Goal: Information Seeking & Learning: Learn about a topic

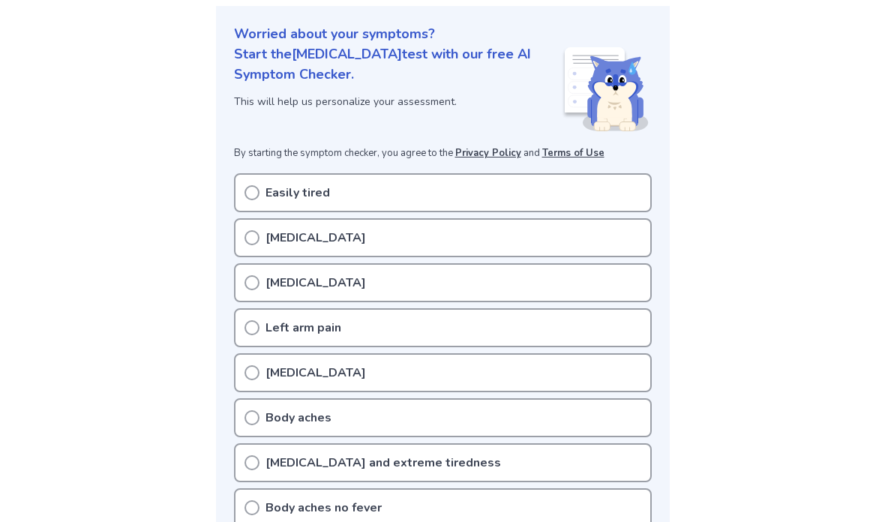
scroll to position [164, 0]
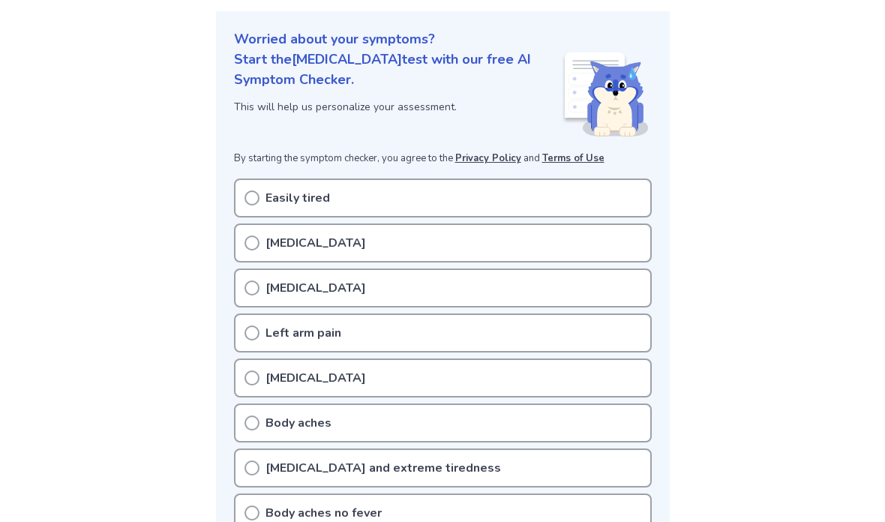
click at [251, 199] on icon at bounding box center [251, 197] width 15 height 15
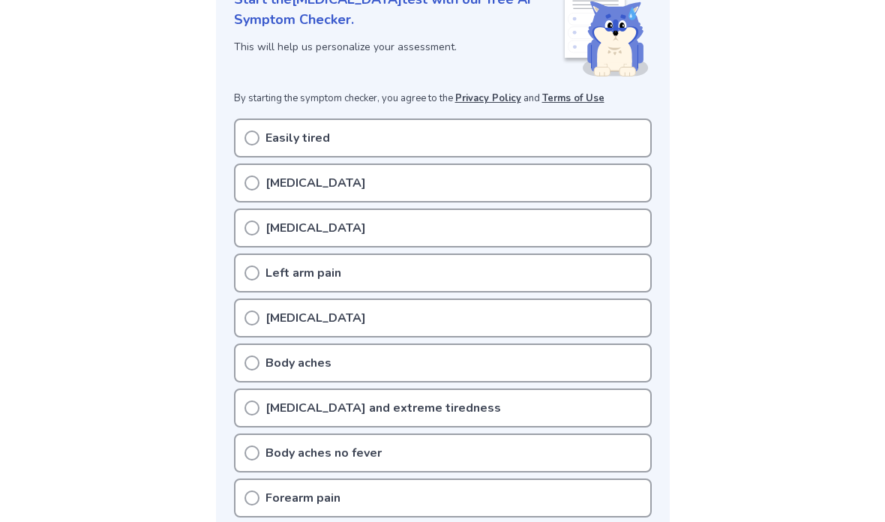
click at [263, 145] on div "Easily tired" at bounding box center [443, 137] width 418 height 39
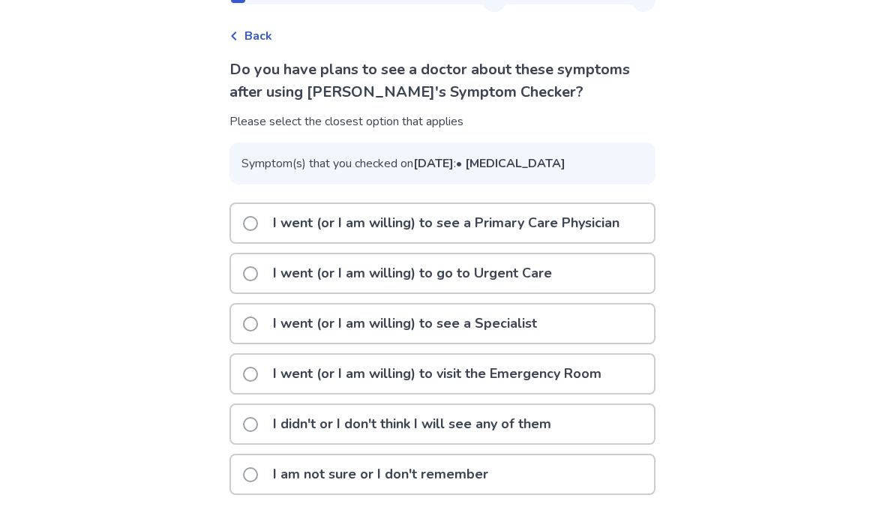
scroll to position [91, 0]
click at [258, 376] on span at bounding box center [250, 374] width 15 height 15
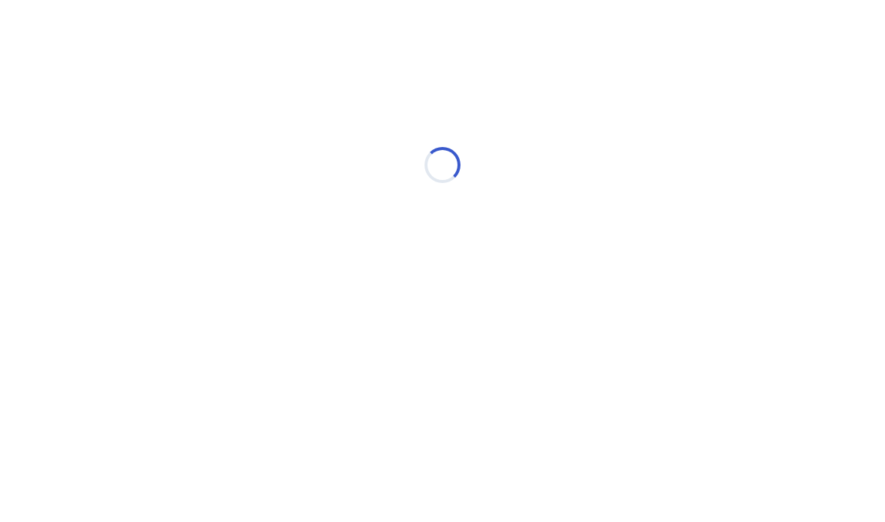
scroll to position [0, 0]
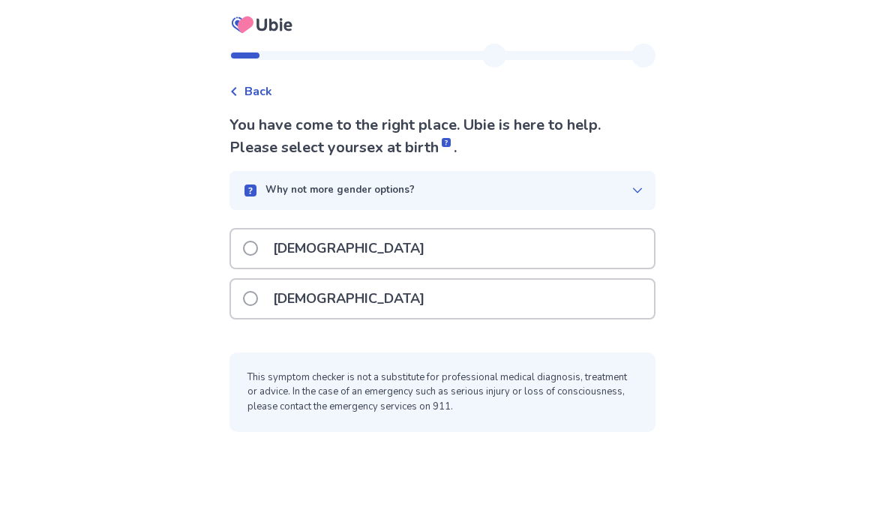
click at [257, 250] on span at bounding box center [250, 248] width 15 height 15
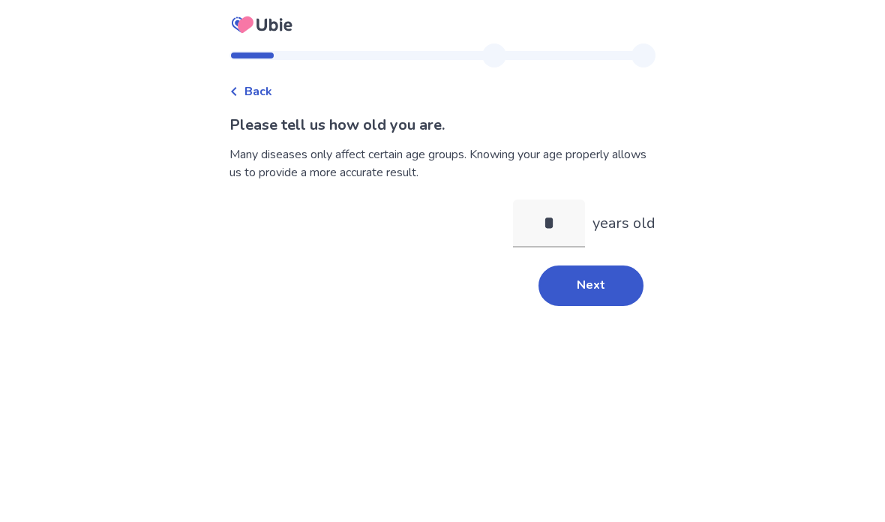
type input "**"
click at [600, 286] on button "Next" at bounding box center [590, 285] width 105 height 40
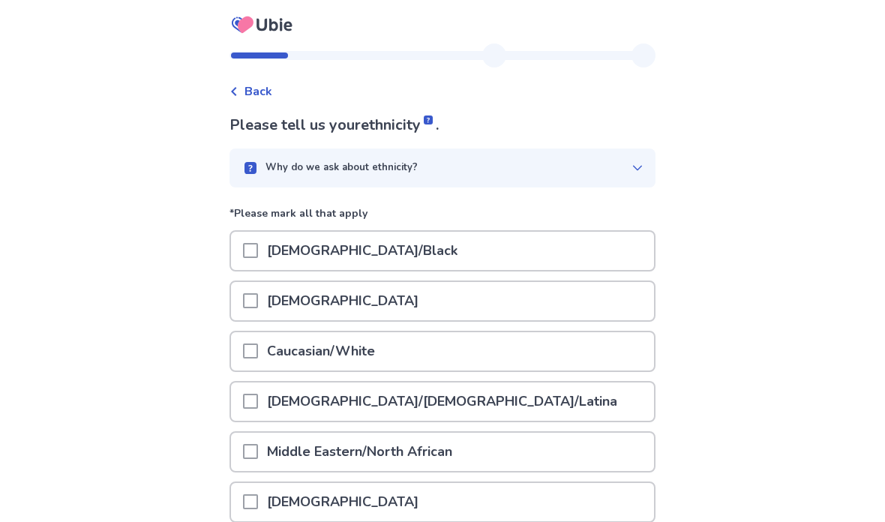
click at [258, 355] on span at bounding box center [250, 350] width 15 height 15
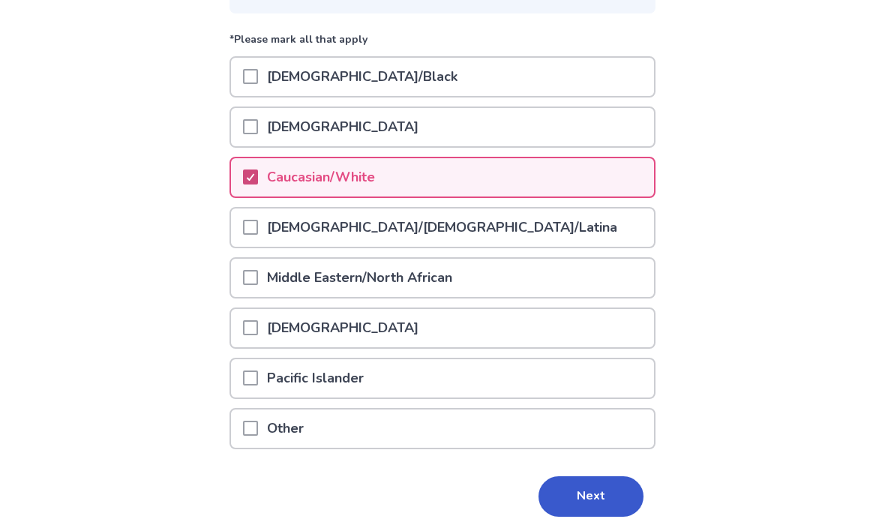
scroll to position [172, 0]
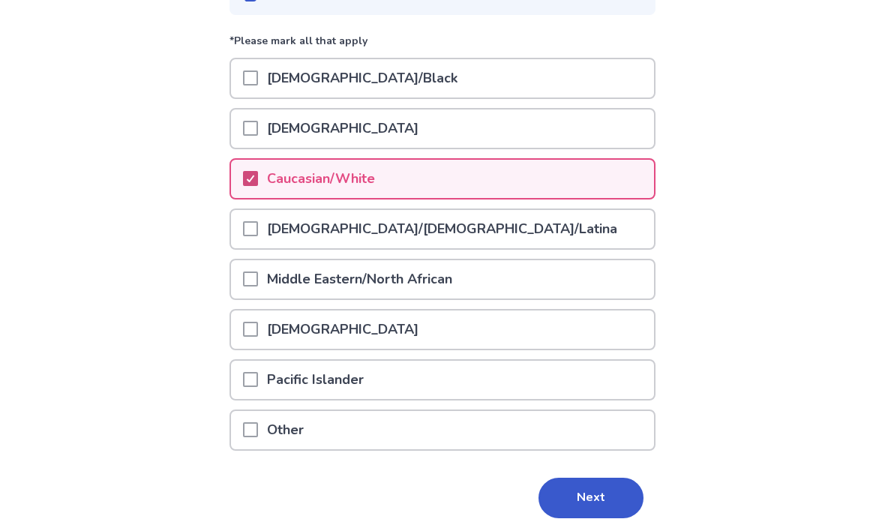
click at [586, 497] on button "Next" at bounding box center [590, 498] width 105 height 40
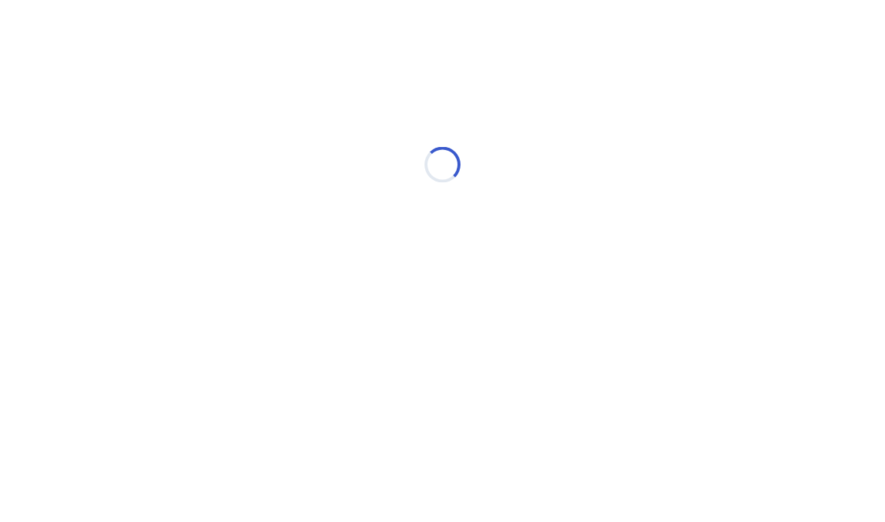
scroll to position [0, 0]
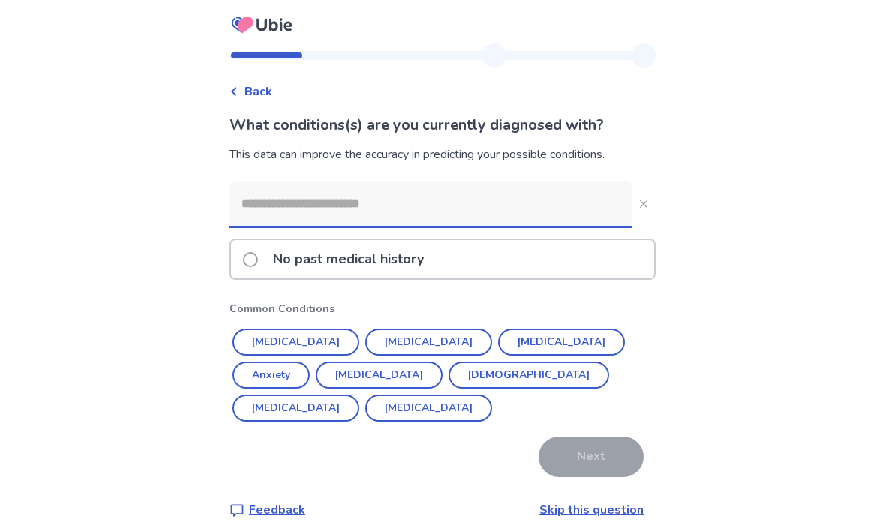
click at [561, 205] on input at bounding box center [430, 203] width 402 height 45
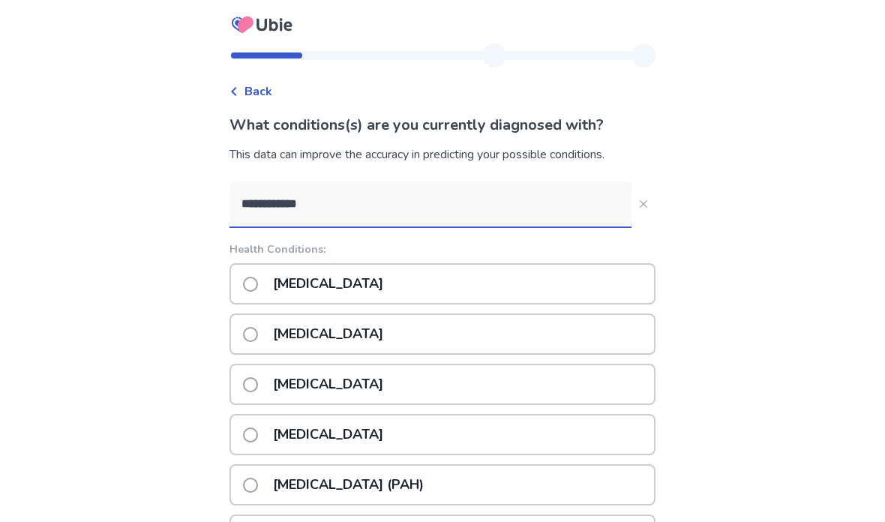
type input "**********"
click at [253, 293] on label "Hypertension" at bounding box center [317, 284] width 149 height 38
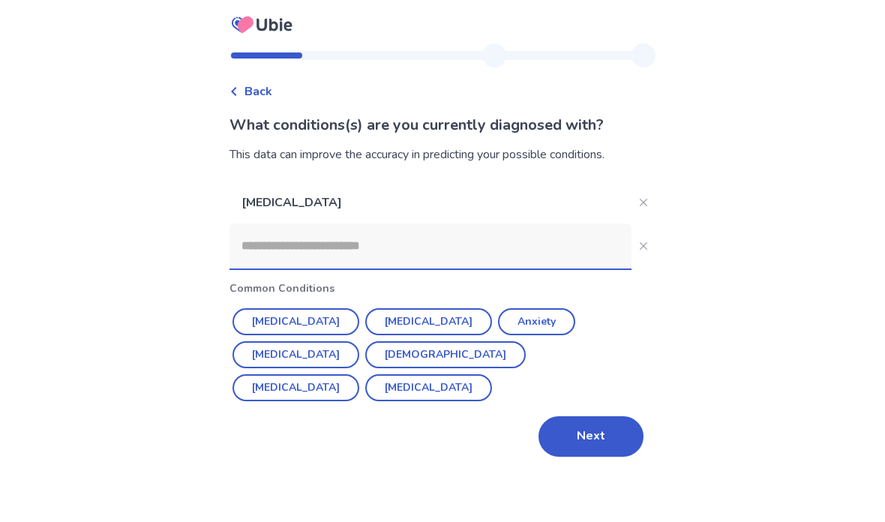
click at [537, 252] on input at bounding box center [430, 245] width 402 height 45
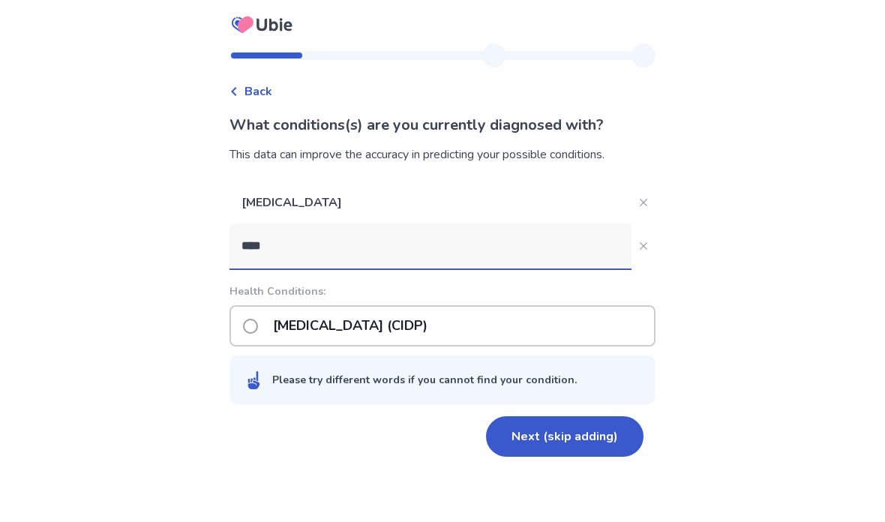
type input "****"
click at [268, 337] on label "Chronic inflammatory demyelinating polyneuropathy (CIDP)" at bounding box center [339, 326] width 193 height 38
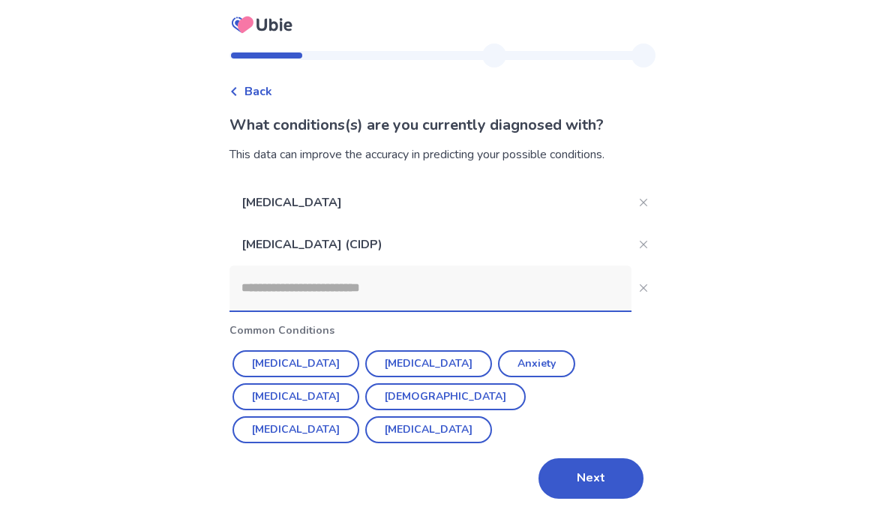
click at [524, 295] on input at bounding box center [430, 287] width 402 height 45
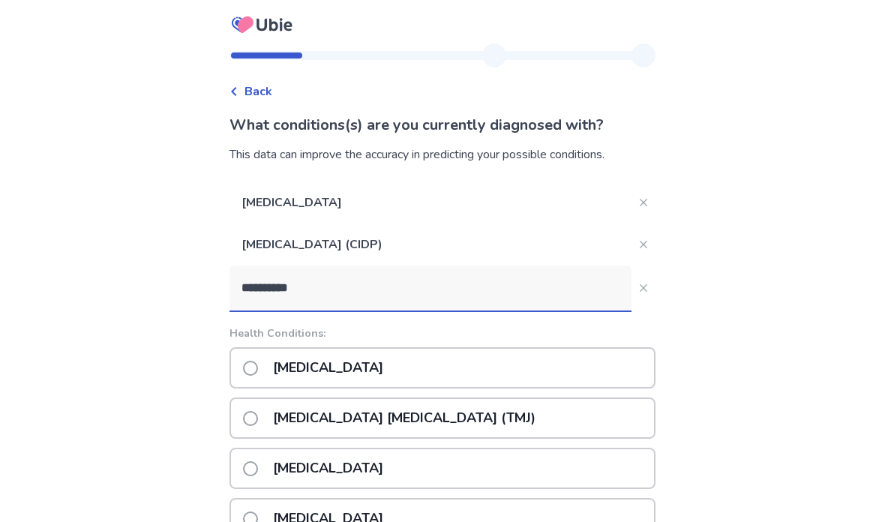
type input "**********"
click at [253, 370] on span at bounding box center [250, 368] width 15 height 15
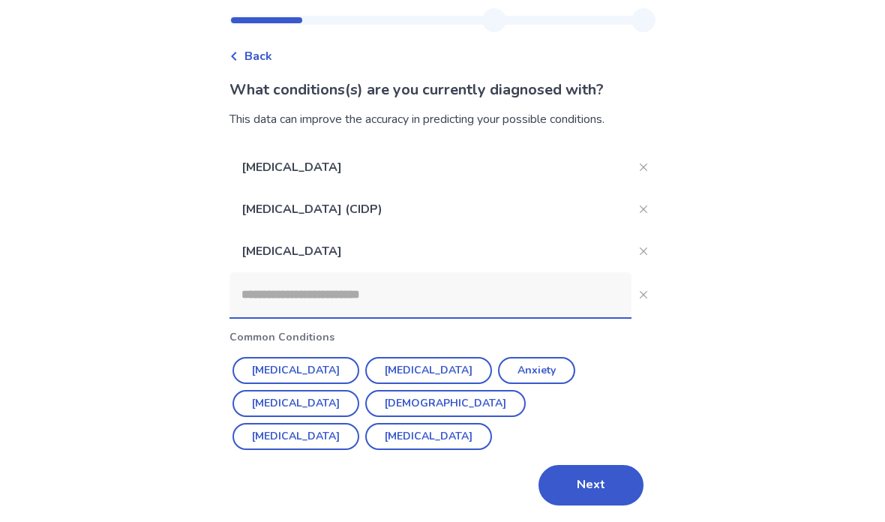
scroll to position [36, 0]
click at [569, 304] on input at bounding box center [430, 293] width 402 height 45
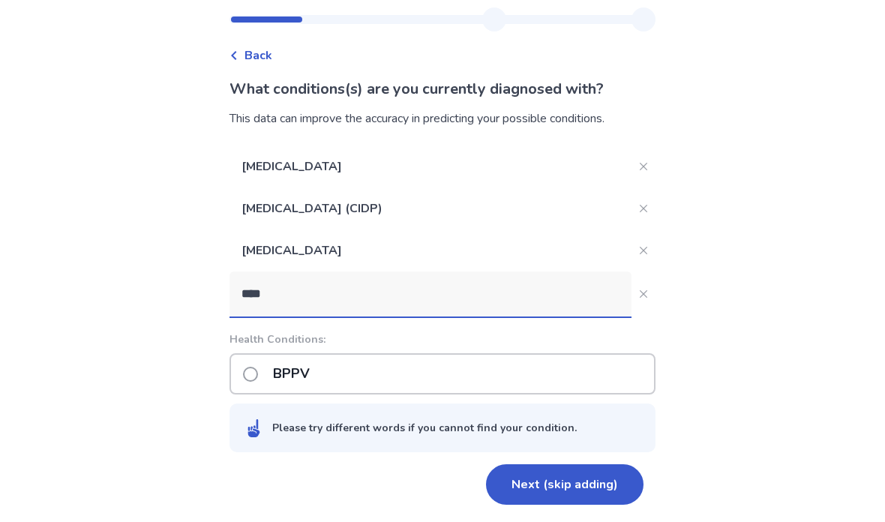
type input "****"
click at [262, 362] on label "BPPV" at bounding box center [281, 374] width 76 height 38
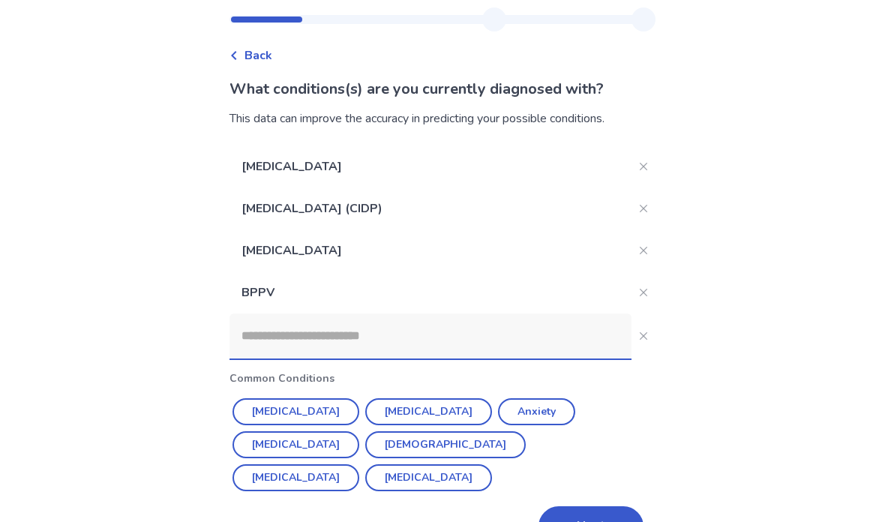
click at [535, 340] on input at bounding box center [430, 335] width 402 height 45
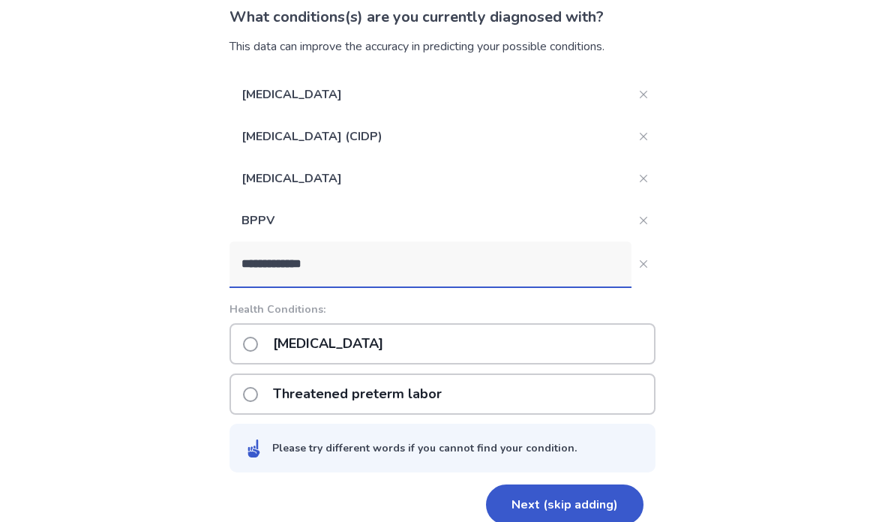
scroll to position [108, 0]
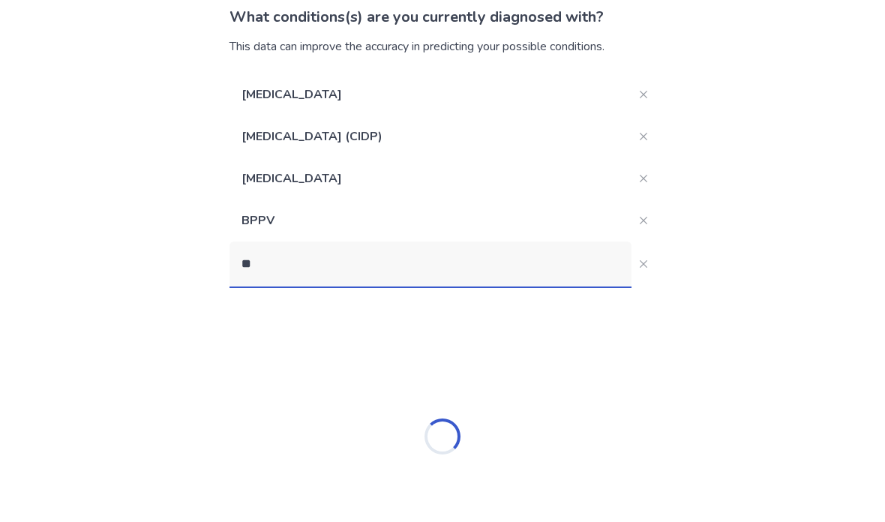
type input "*"
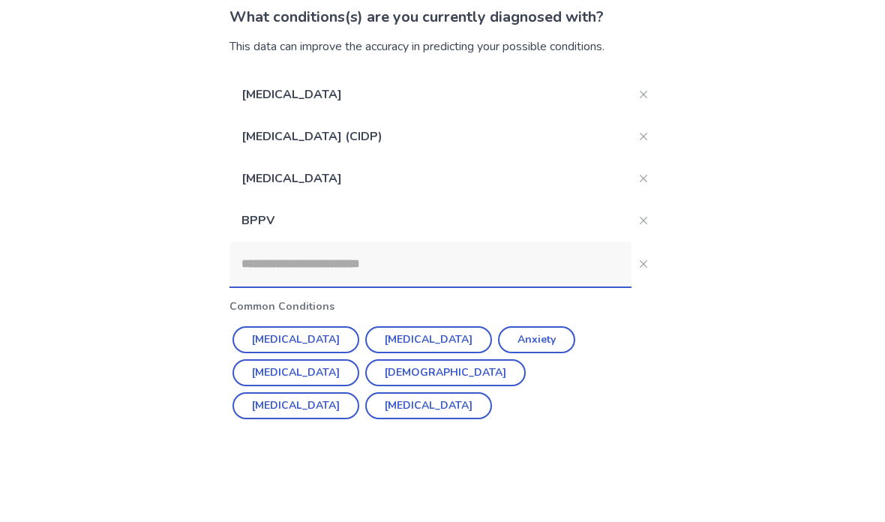
scroll to position [79, 0]
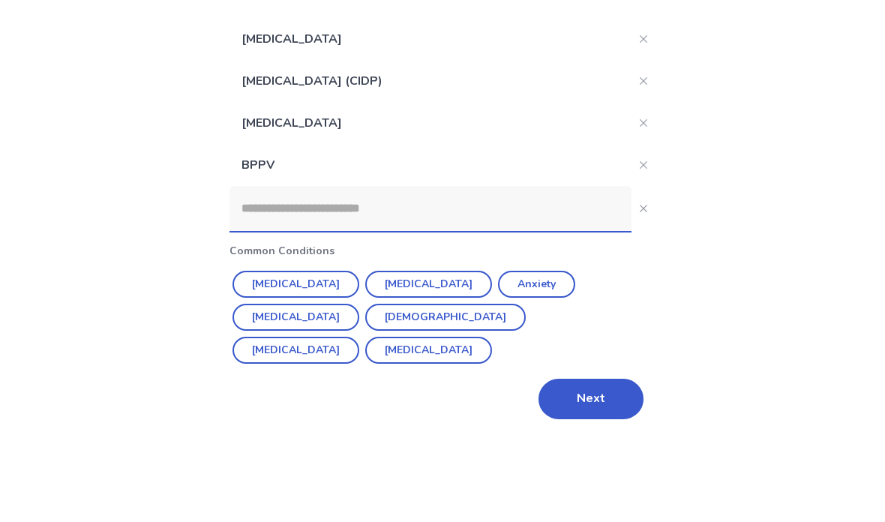
click at [582, 463] on button "Next" at bounding box center [590, 483] width 105 height 40
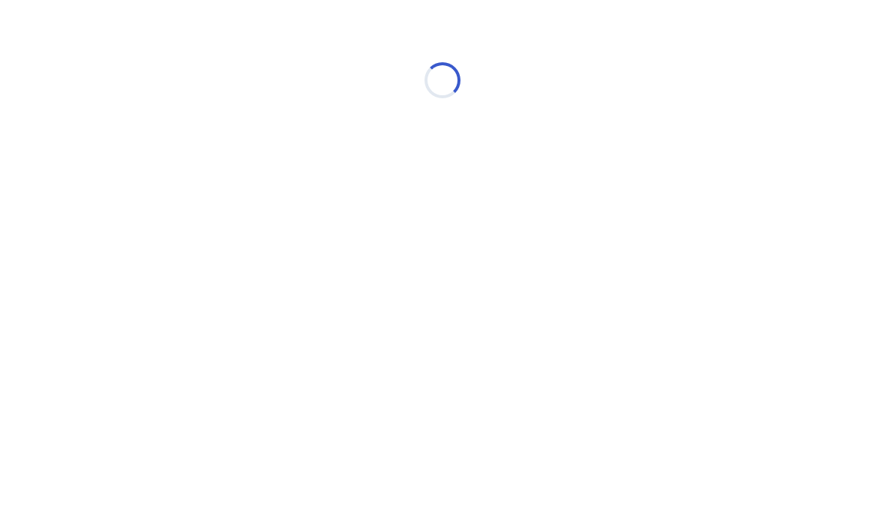
scroll to position [60, 0]
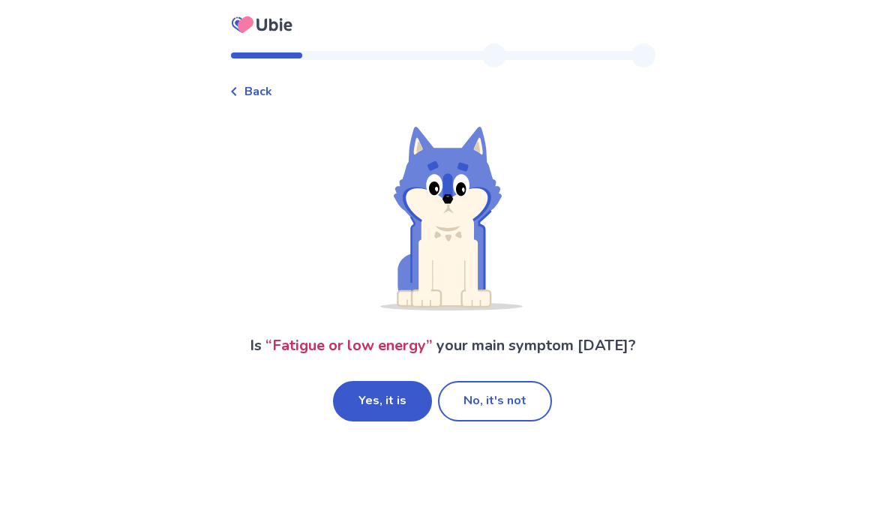
click at [514, 381] on button "No, it's not" at bounding box center [495, 401] width 114 height 40
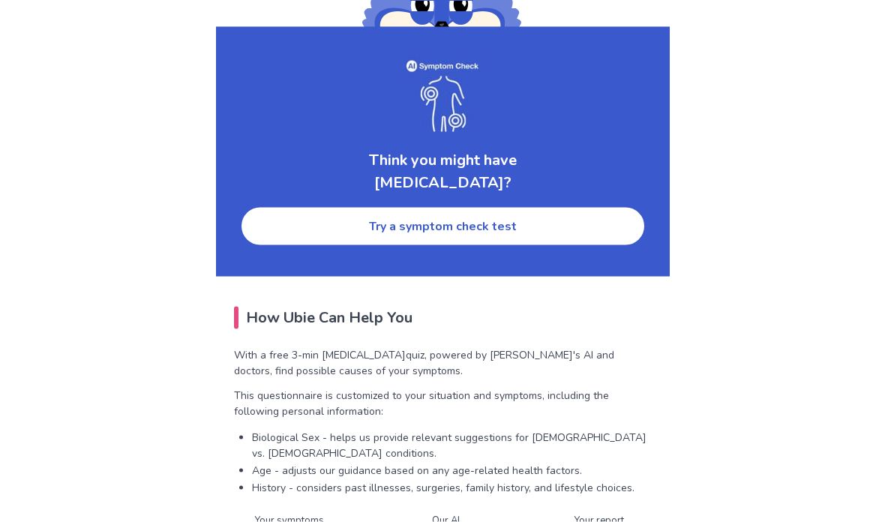
scroll to position [2282, 0]
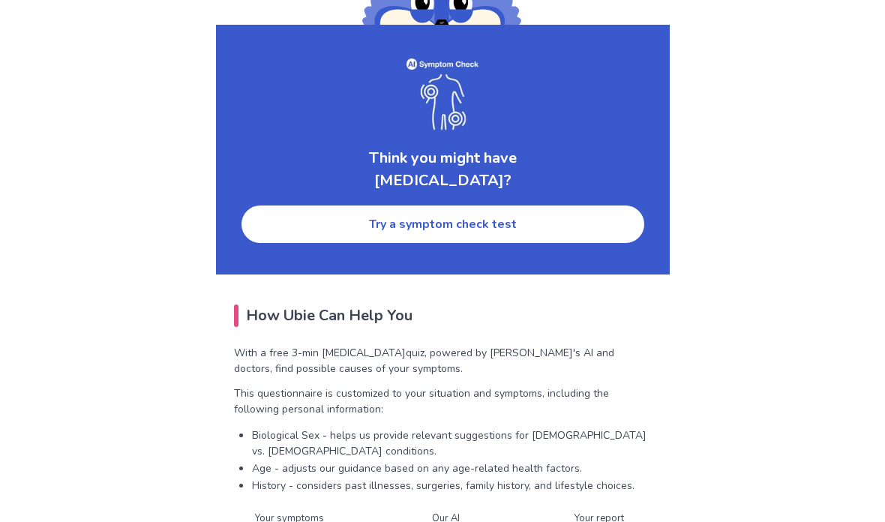
click at [285, 220] on link "Try a symptom check test" at bounding box center [443, 224] width 406 height 40
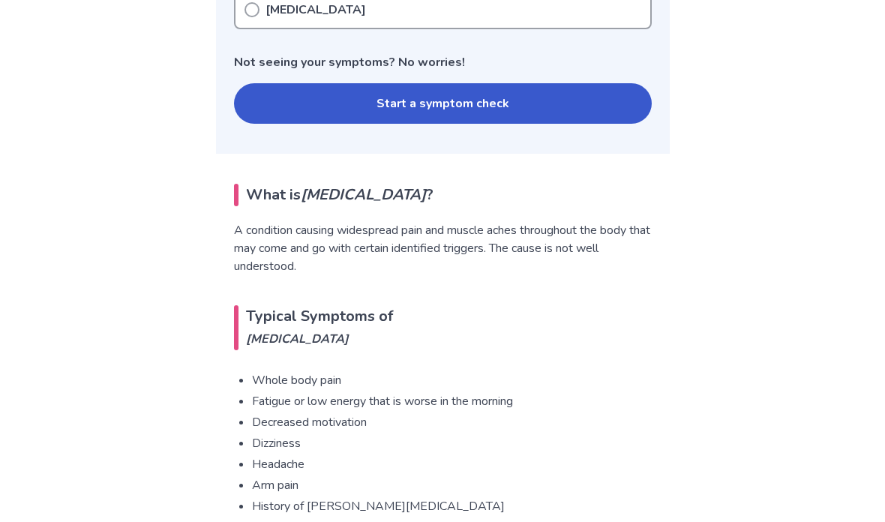
scroll to position [145, 0]
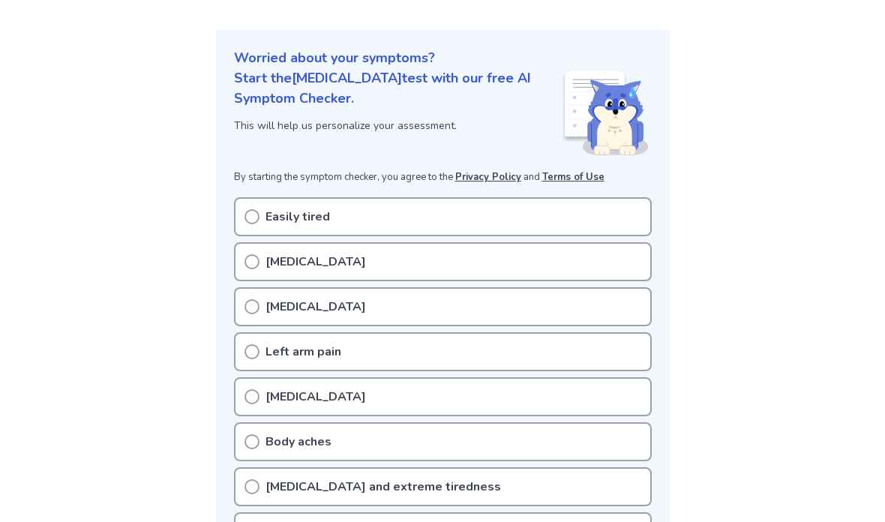
click at [248, 304] on icon at bounding box center [251, 306] width 15 height 15
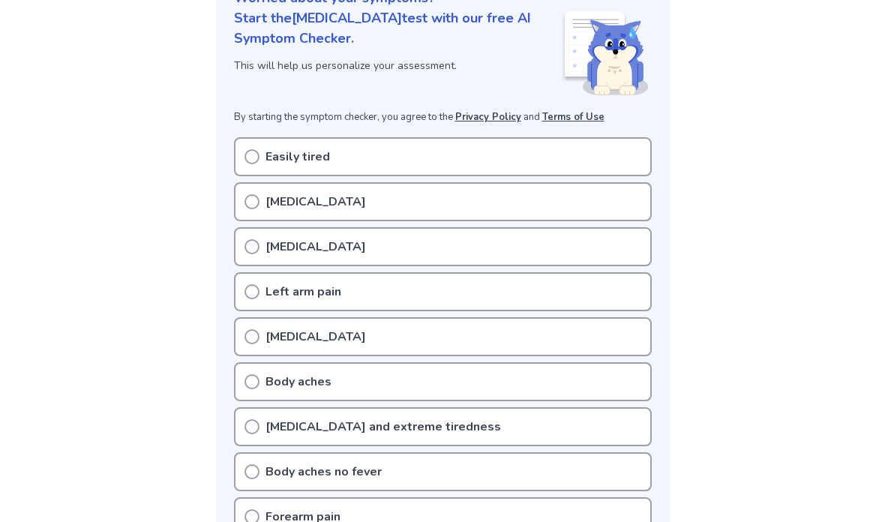
scroll to position [2343, 0]
